Goal: Task Accomplishment & Management: Use online tool/utility

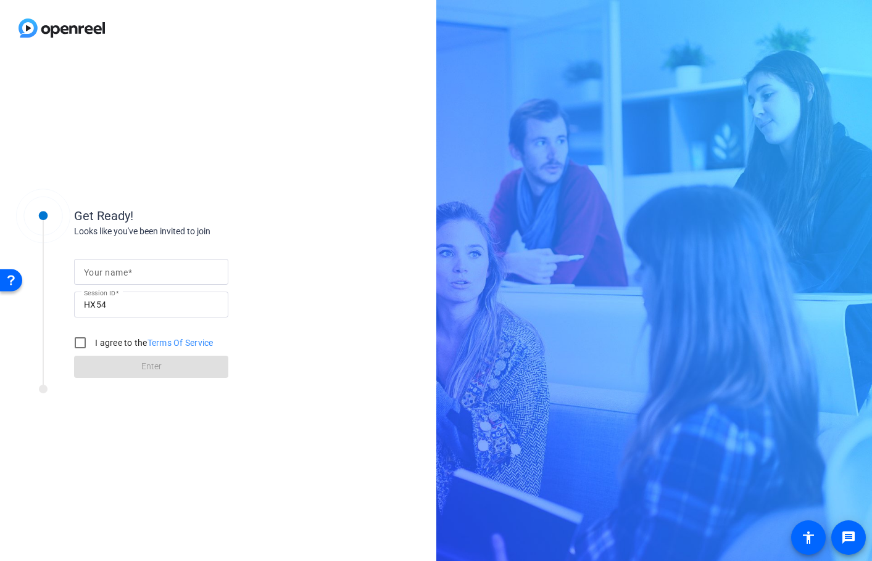
click at [206, 268] on input "Your name" at bounding box center [151, 272] width 134 height 15
type input "CG Studio"
click at [82, 341] on input "I agree to the Terms Of Service" at bounding box center [80, 343] width 25 height 25
checkbox input "true"
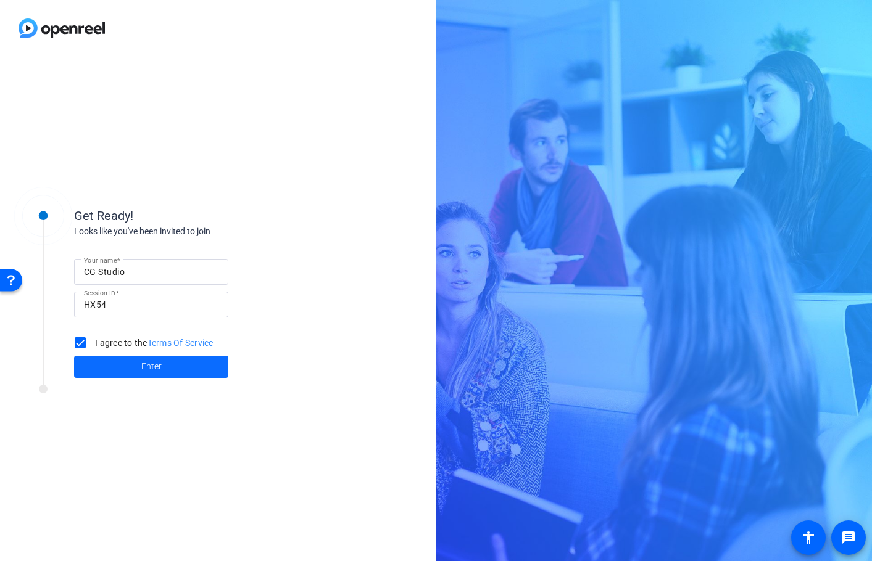
click at [113, 362] on span at bounding box center [151, 367] width 154 height 30
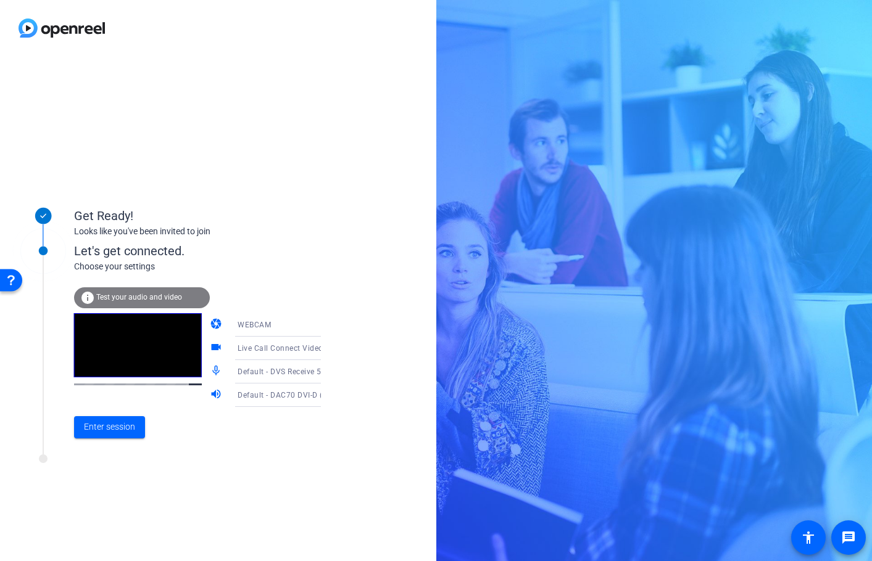
click at [326, 371] on icon at bounding box center [333, 372] width 15 height 15
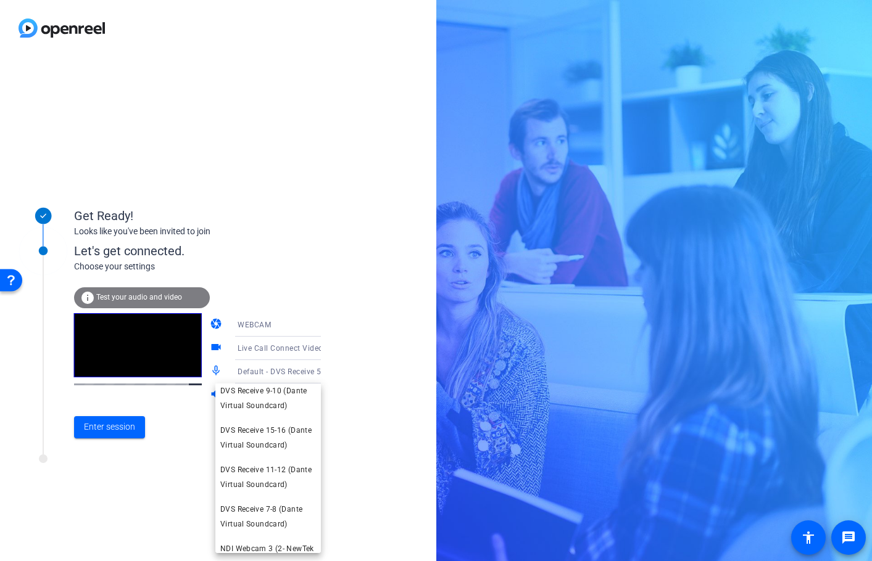
scroll to position [178, 0]
click at [275, 452] on span "DVS Receive 15-16 (Dante Virtual Soundcard)" at bounding box center [268, 438] width 96 height 30
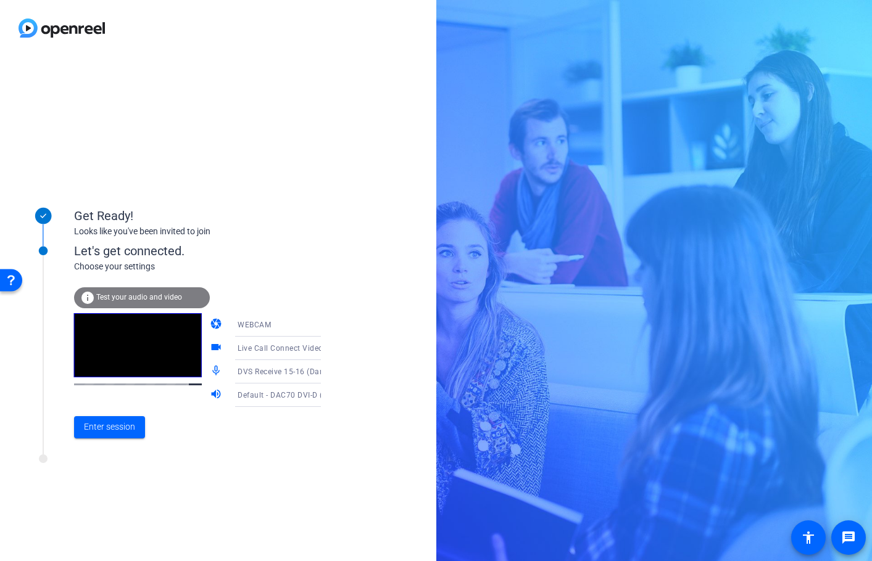
click at [326, 373] on icon at bounding box center [333, 372] width 15 height 15
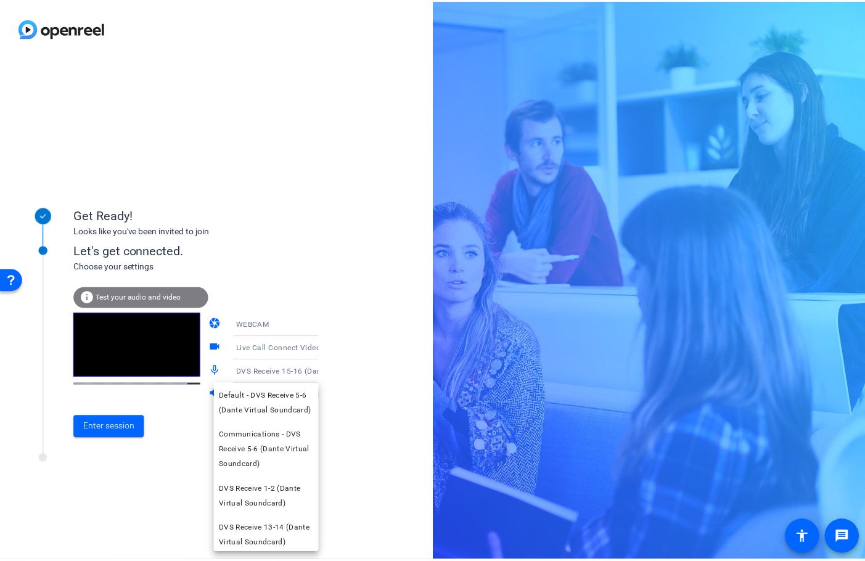
scroll to position [126, 0]
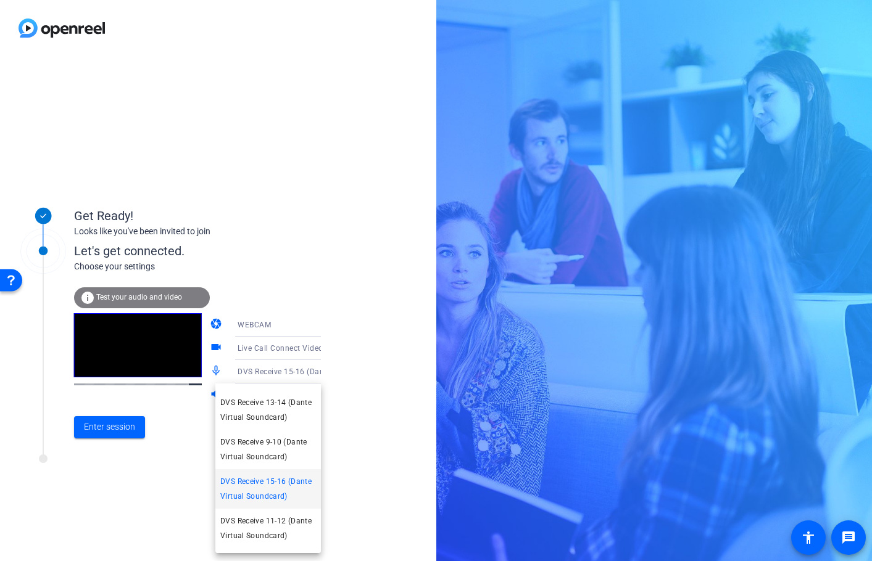
click at [251, 504] on span "DVS Receive 15-16 (Dante Virtual Soundcard)" at bounding box center [268, 489] width 96 height 30
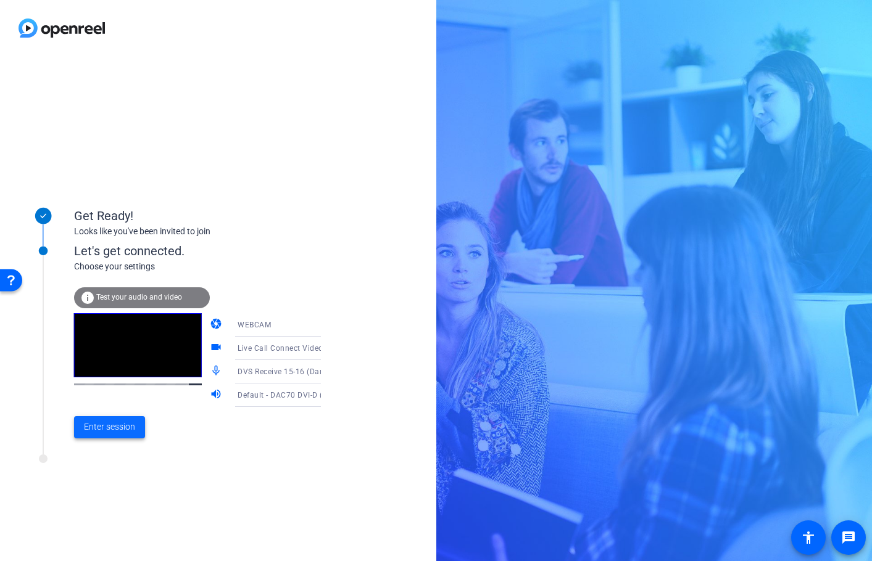
click at [119, 426] on span "Enter session" at bounding box center [109, 427] width 51 height 13
